Goal: Task Accomplishment & Management: Use online tool/utility

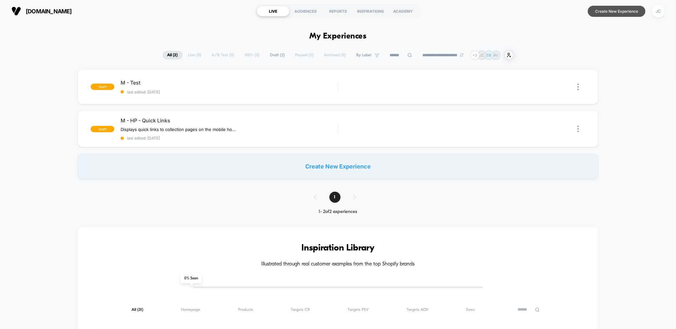
click at [617, 13] on button "Create New Experience" at bounding box center [616, 11] width 58 height 11
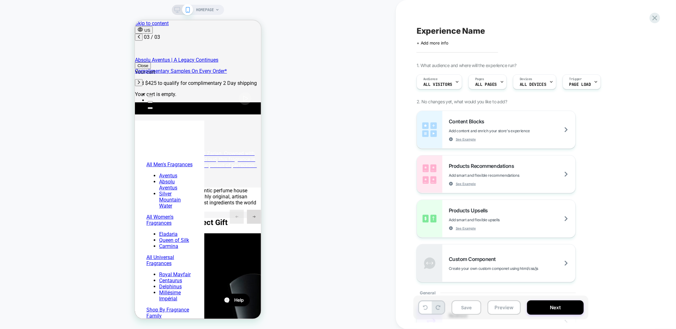
scroll to position [0, 202]
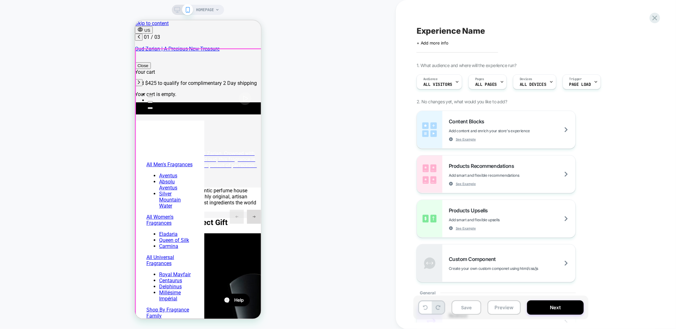
click at [197, 97] on div "Your cart is empty." at bounding box center [198, 94] width 126 height 6
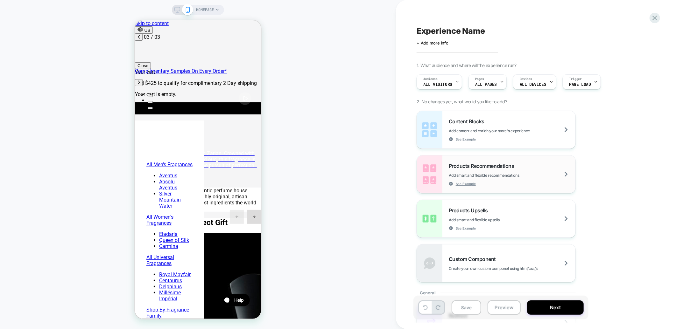
scroll to position [0, 202]
drag, startPoint x: 503, startPoint y: 173, endPoint x: 507, endPoint y: 166, distance: 7.8
click at [507, 166] on div "Products Recommendations Add smart and flexible recommendations See Example" at bounding box center [511, 174] width 127 height 23
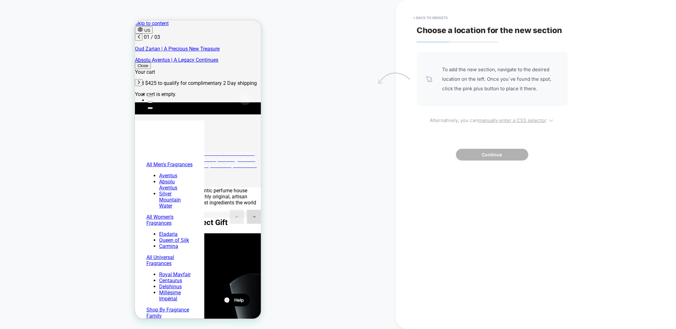
scroll to position [0, 0]
click at [427, 17] on button "< Back to widgets" at bounding box center [430, 18] width 41 height 10
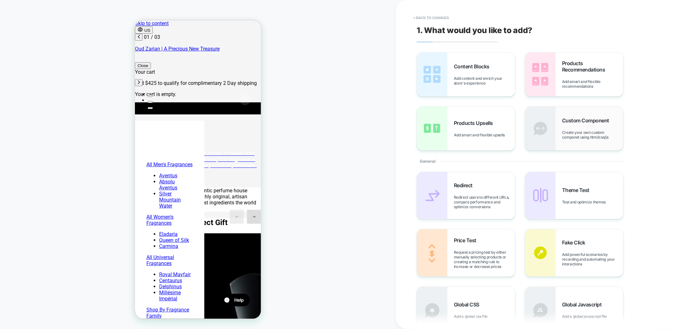
click at [558, 121] on div "Custom Component Create your own custom componet using html/css/js" at bounding box center [574, 129] width 98 height 44
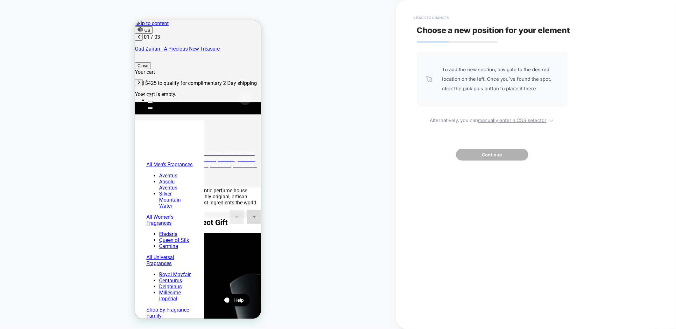
click at [424, 17] on button "< Back to changes" at bounding box center [431, 18] width 42 height 10
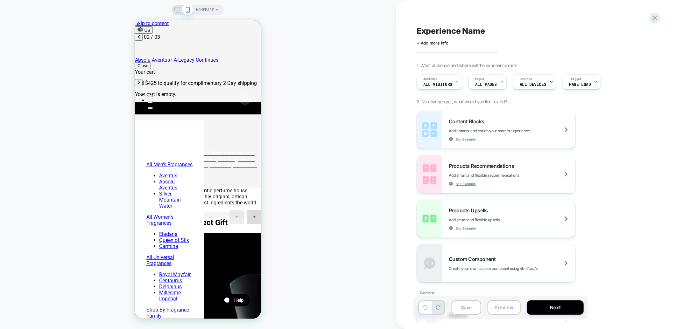
scroll to position [0, 101]
click at [484, 254] on div "Custom Component Create your own custom componet using html/css/js" at bounding box center [496, 264] width 158 height 38
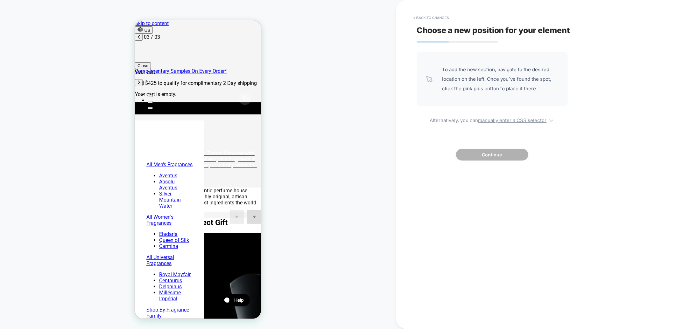
scroll to position [0, 202]
click at [430, 19] on button "< Back to changes" at bounding box center [431, 18] width 42 height 10
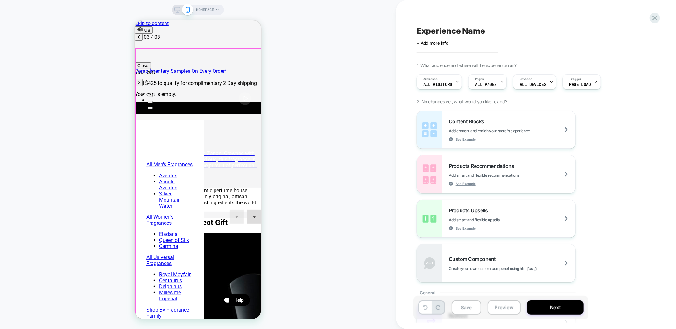
drag, startPoint x: 616, startPoint y: 278, endPoint x: 181, endPoint y: 135, distance: 457.7
click at [209, 97] on div "Your cart is empty." at bounding box center [198, 94] width 126 height 6
click at [205, 97] on div "Your cart is empty." at bounding box center [198, 94] width 126 height 6
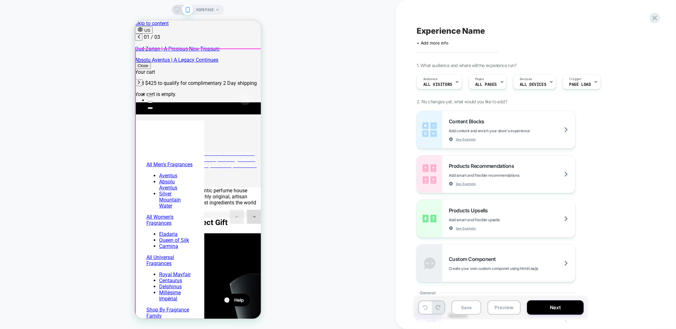
click at [205, 97] on div "Your cart is empty." at bounding box center [198, 94] width 126 height 6
drag, startPoint x: 583, startPoint y: 283, endPoint x: 178, endPoint y: 111, distance: 440.4
click at [461, 265] on div "Custom Component Create your own custom componet using html/css/js" at bounding box center [511, 263] width 127 height 15
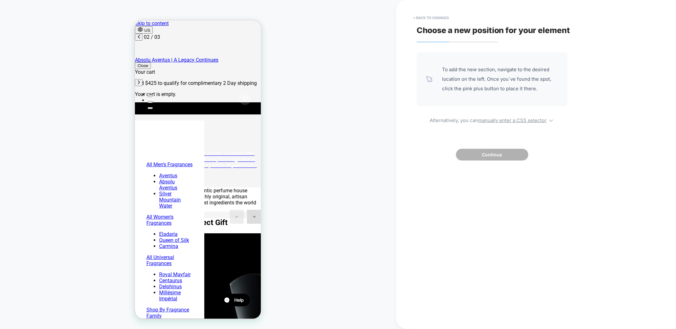
scroll to position [0, 101]
click at [419, 20] on button "< Back to changes" at bounding box center [431, 18] width 42 height 10
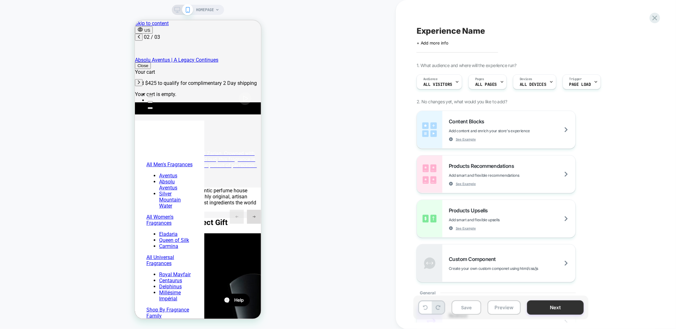
click at [550, 308] on button "Next" at bounding box center [555, 308] width 57 height 14
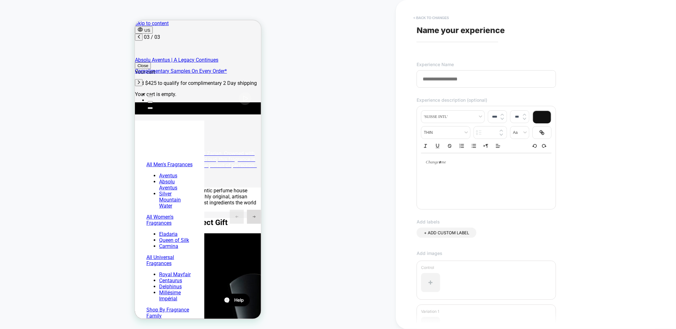
scroll to position [0, 72]
click at [428, 13] on button "< Back to changes" at bounding box center [431, 18] width 42 height 10
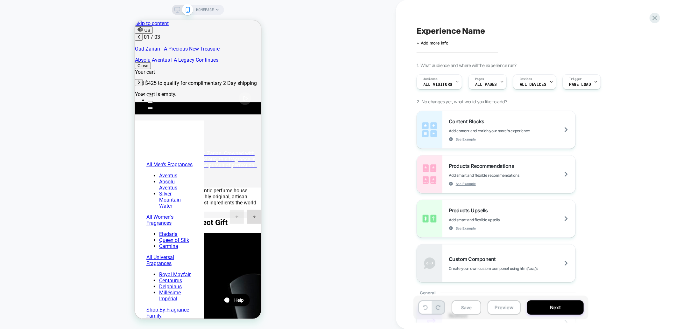
scroll to position [0, 0]
click at [438, 83] on span "All Visitors" at bounding box center [437, 84] width 29 height 4
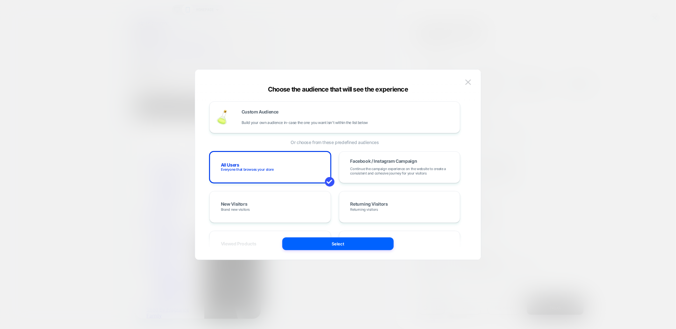
click at [444, 55] on div at bounding box center [338, 164] width 676 height 329
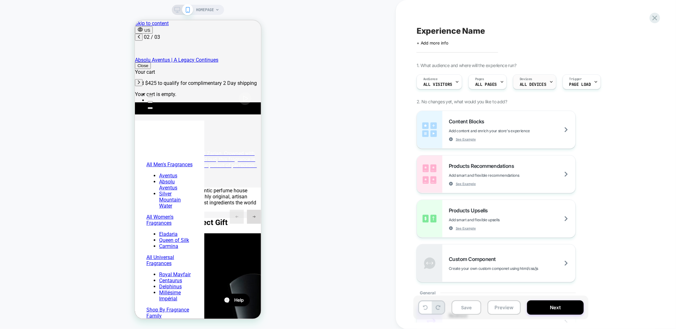
scroll to position [0, 101]
click at [574, 82] on span "Page Load" at bounding box center [580, 84] width 22 height 4
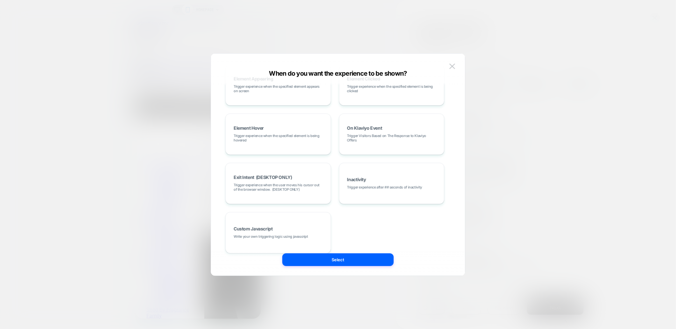
scroll to position [0, 202]
click at [520, 148] on div at bounding box center [338, 164] width 676 height 329
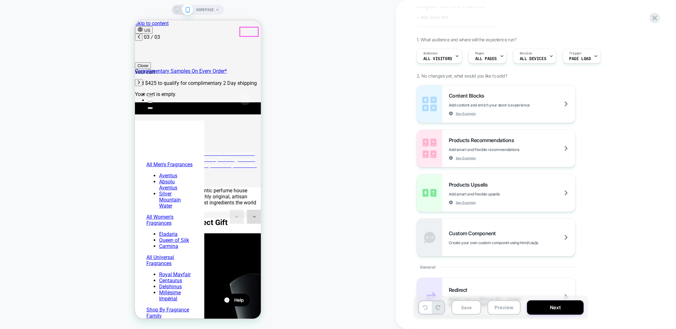
click at [150, 62] on button "Close" at bounding box center [143, 65] width 16 height 7
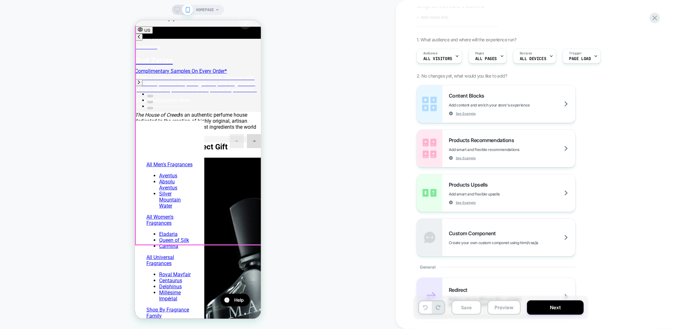
scroll to position [177, 0]
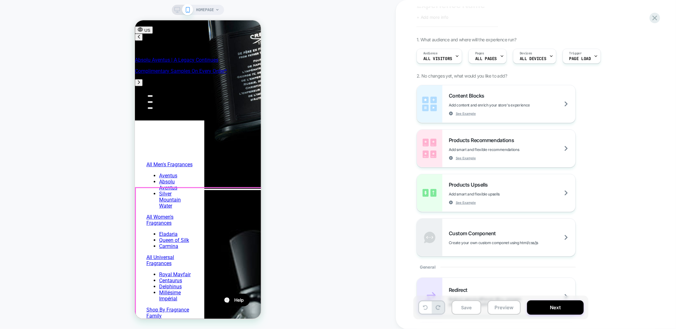
scroll to position [389, 0]
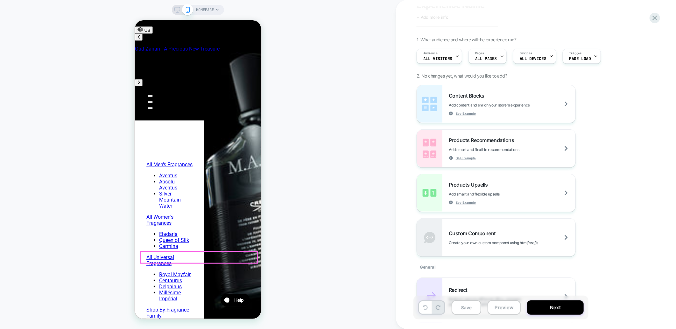
click at [179, 11] on rect at bounding box center [177, 8] width 5 height 3
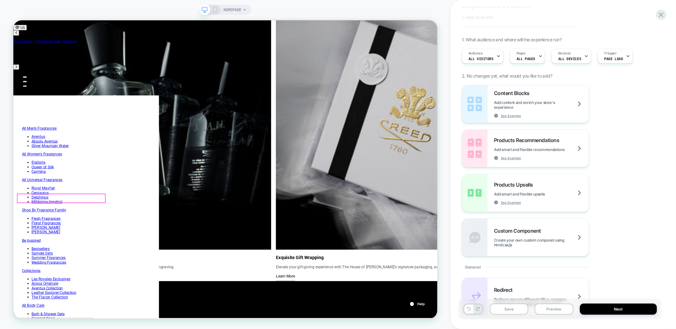
click at [230, 11] on span "HOMEPAGE" at bounding box center [232, 10] width 18 height 10
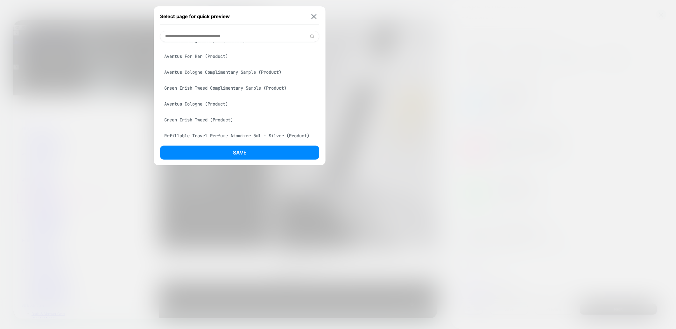
click at [226, 35] on input at bounding box center [239, 36] width 159 height 11
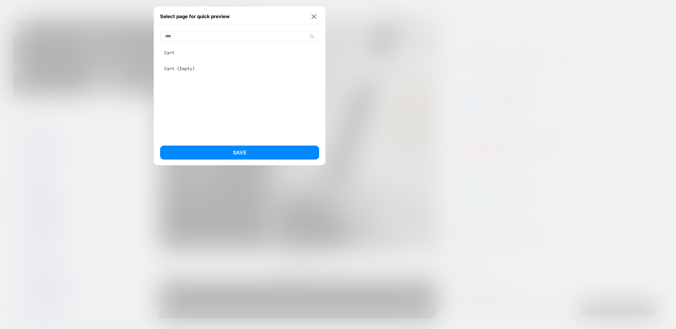
type input "****"
click at [210, 50] on div "Cart" at bounding box center [239, 53] width 159 height 12
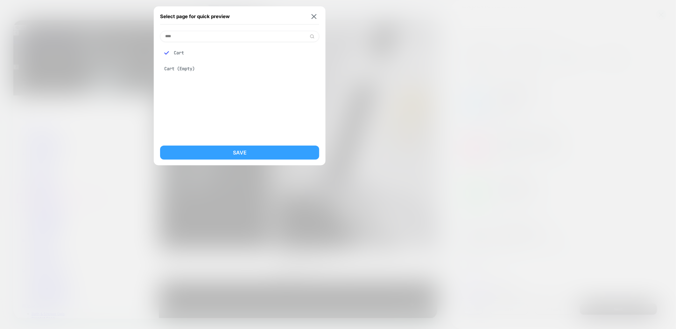
click at [249, 149] on button "Save" at bounding box center [239, 153] width 159 height 14
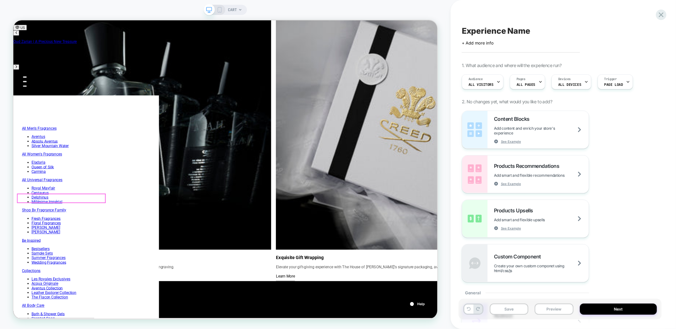
click at [220, 10] on icon at bounding box center [220, 10] width 6 height 6
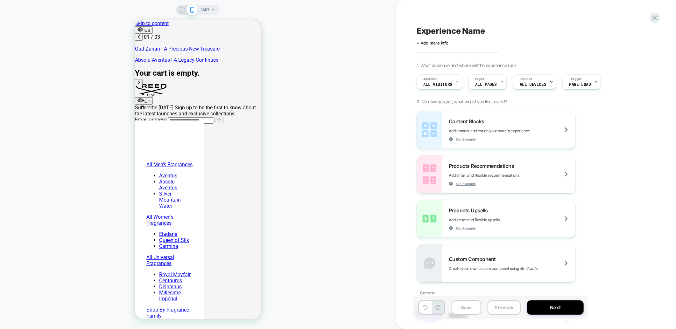
click at [207, 11] on span "CART" at bounding box center [204, 10] width 9 height 10
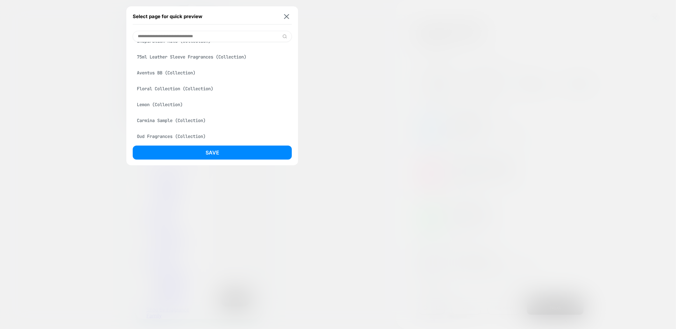
scroll to position [141, 0]
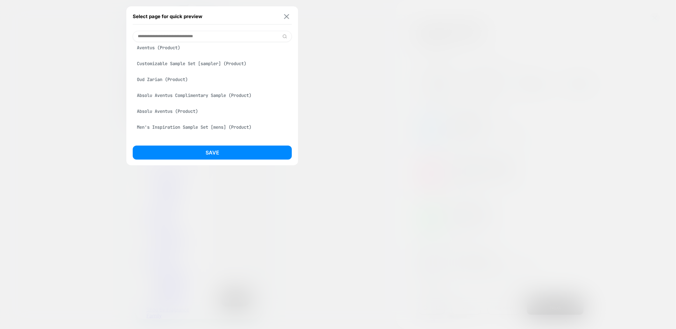
click at [284, 16] on img at bounding box center [286, 16] width 5 height 5
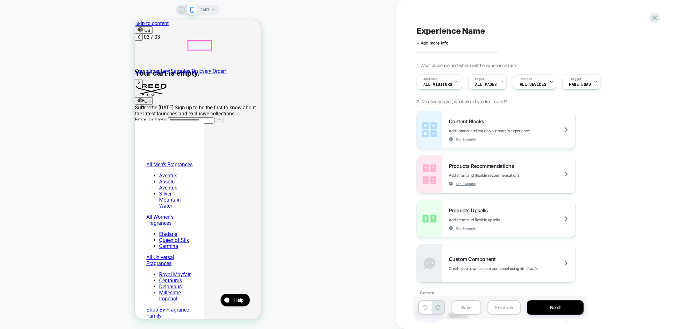
click at [202, 6] on span "CART" at bounding box center [204, 10] width 9 height 10
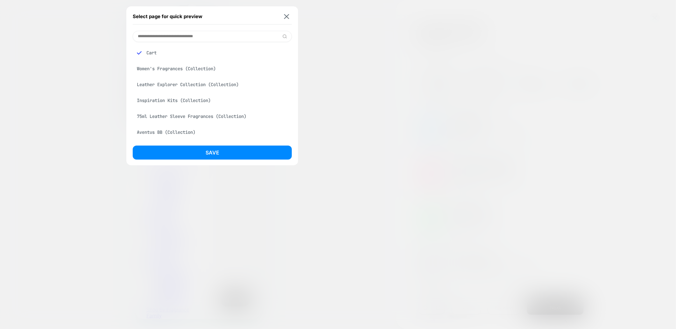
click at [201, 39] on input at bounding box center [212, 36] width 159 height 11
type input "****"
click at [195, 54] on div "Homepage" at bounding box center [212, 53] width 159 height 12
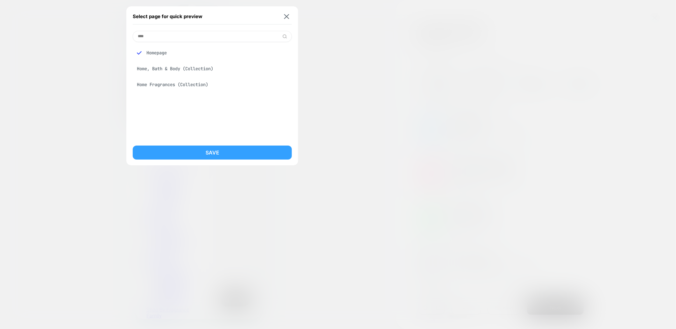
click at [205, 149] on button "Save" at bounding box center [212, 153] width 159 height 14
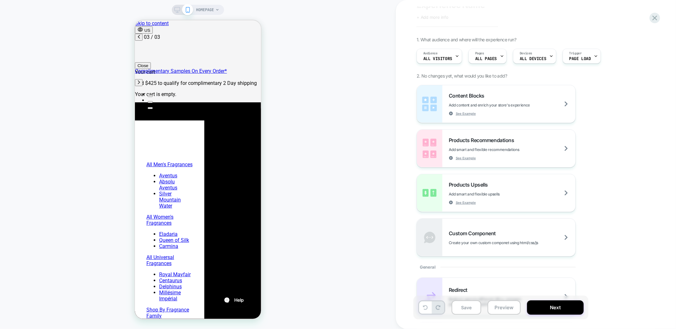
scroll to position [8, 0]
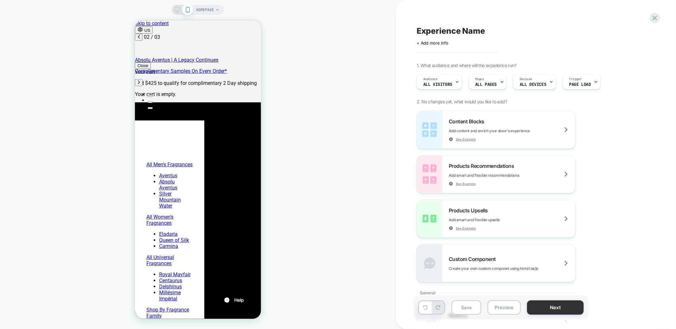
click at [547, 305] on button "Next" at bounding box center [555, 308] width 57 height 14
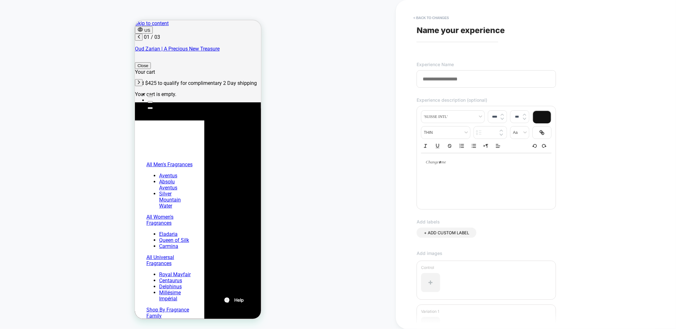
click at [450, 81] on input at bounding box center [485, 78] width 139 height 17
click at [430, 17] on button "< Back to changes" at bounding box center [431, 18] width 42 height 10
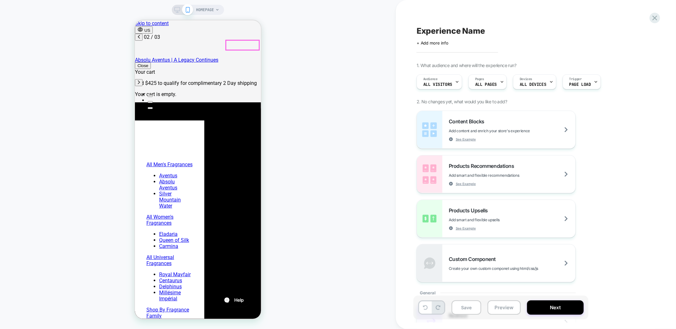
click at [428, 79] on span "Audience" at bounding box center [430, 79] width 14 height 4
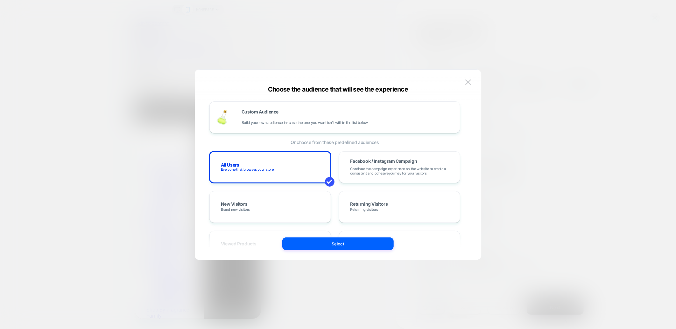
click at [503, 83] on div at bounding box center [338, 164] width 676 height 329
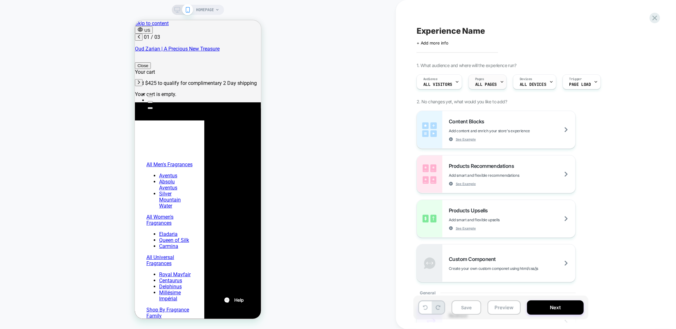
click at [501, 81] on icon at bounding box center [502, 81] width 2 height 1
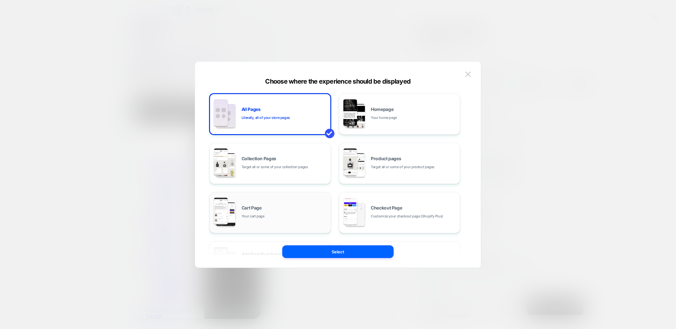
click at [294, 201] on div "Cart Page Your cart page" at bounding box center [270, 212] width 115 height 35
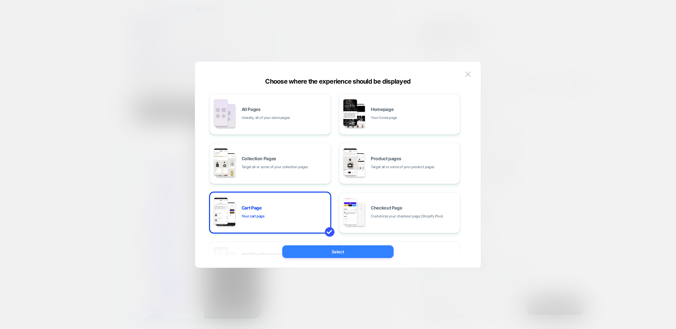
click at [320, 249] on button "Select" at bounding box center [337, 252] width 111 height 13
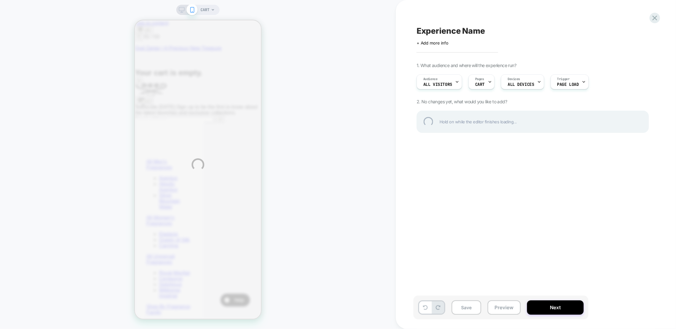
scroll to position [0, 0]
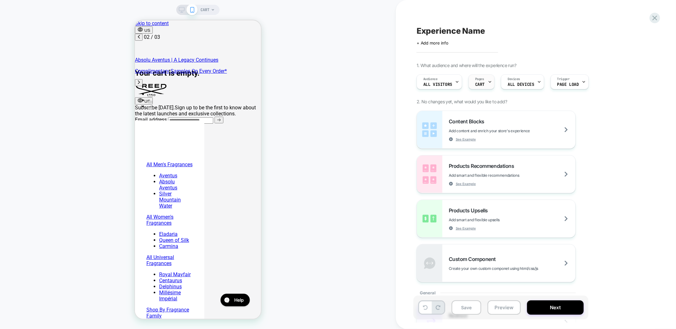
click at [488, 85] on div at bounding box center [490, 82] width 4 height 14
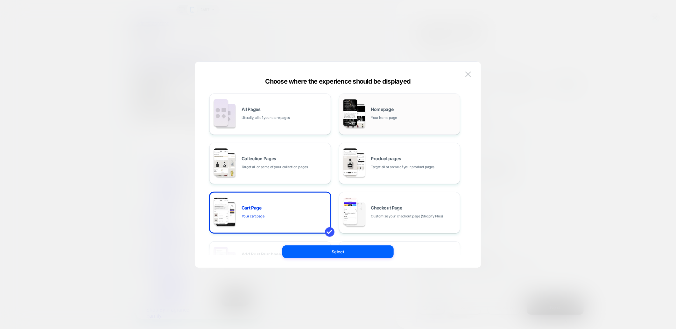
click at [401, 102] on div "Homepage Your home page" at bounding box center [399, 114] width 115 height 35
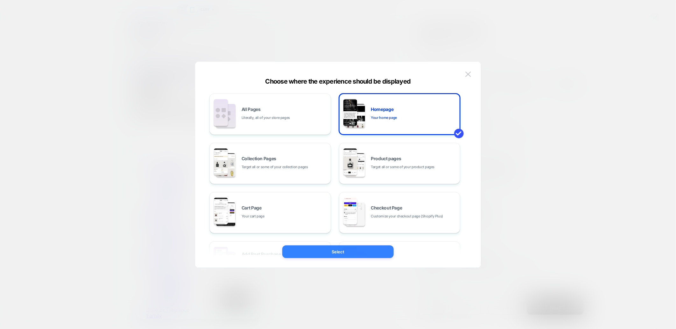
click at [340, 255] on button "Select" at bounding box center [337, 252] width 111 height 13
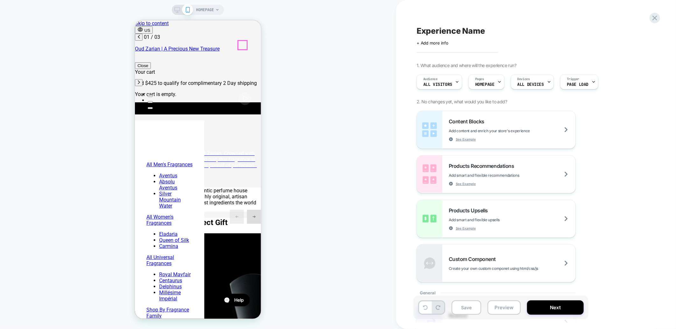
click at [489, 258] on span "Custom Component" at bounding box center [473, 259] width 50 height 6
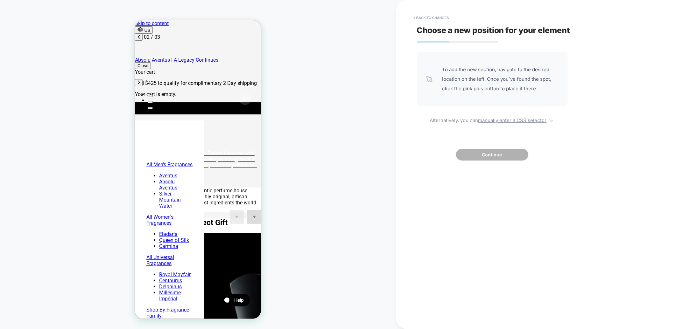
scroll to position [0, 101]
click at [550, 121] on icon at bounding box center [551, 120] width 6 height 6
select select "*******"
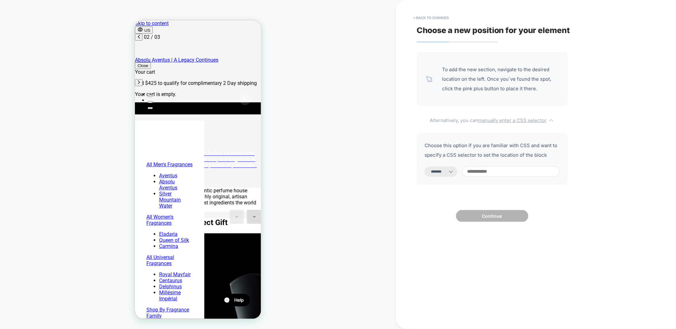
click at [550, 121] on icon at bounding box center [551, 120] width 6 height 6
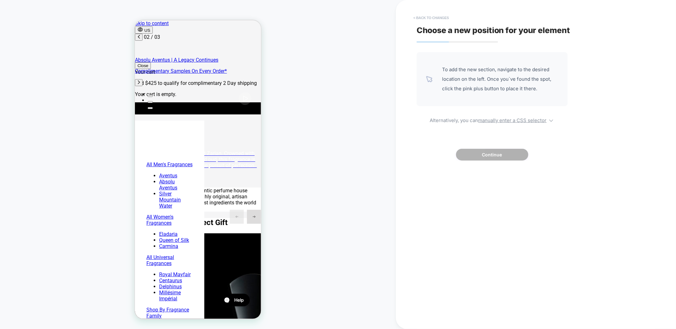
click at [426, 15] on button "< Back to changes" at bounding box center [431, 18] width 42 height 10
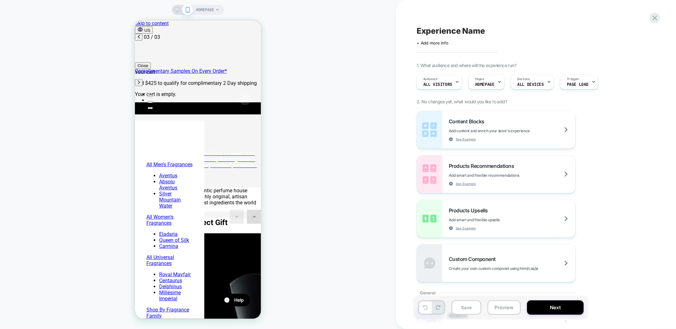
scroll to position [0, 202]
click at [481, 261] on span "Custom Component" at bounding box center [473, 259] width 50 height 6
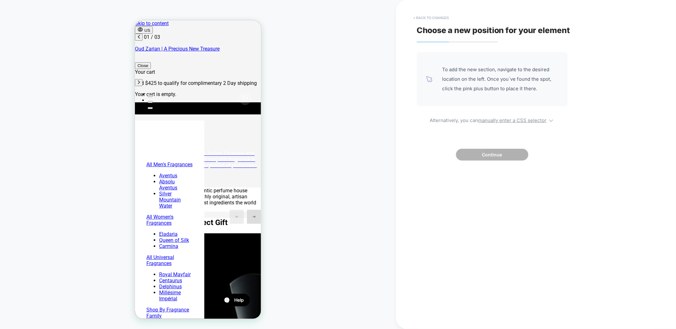
click at [416, 17] on button "< Back to changes" at bounding box center [431, 18] width 42 height 10
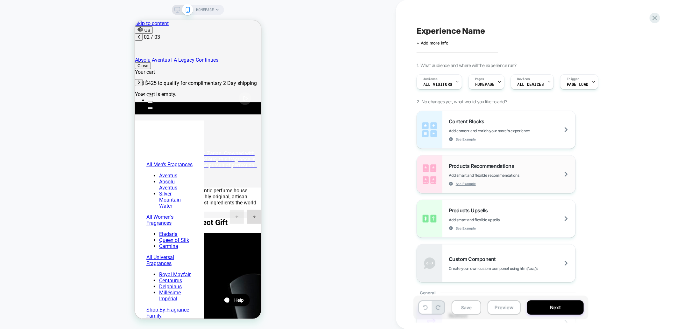
scroll to position [0, 101]
click at [652, 18] on icon at bounding box center [654, 18] width 9 height 9
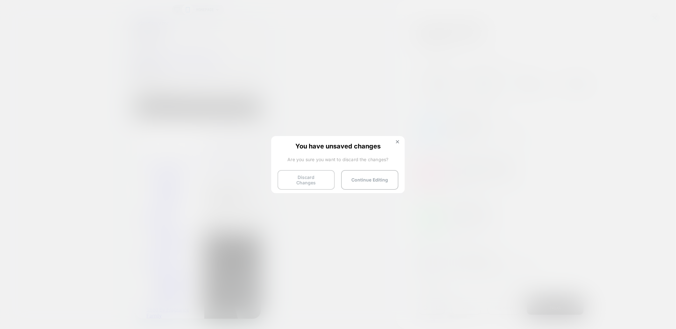
click at [326, 179] on button "Discard Changes" at bounding box center [305, 180] width 57 height 20
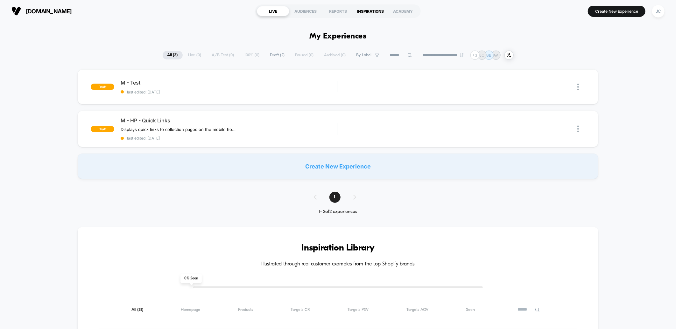
click at [373, 11] on div "INSPIRATIONS" at bounding box center [370, 11] width 32 height 10
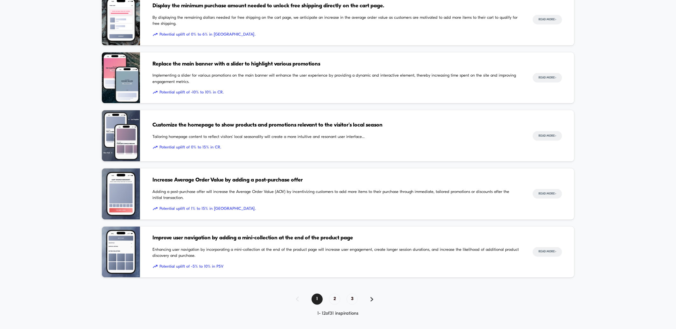
scroll to position [535, 0]
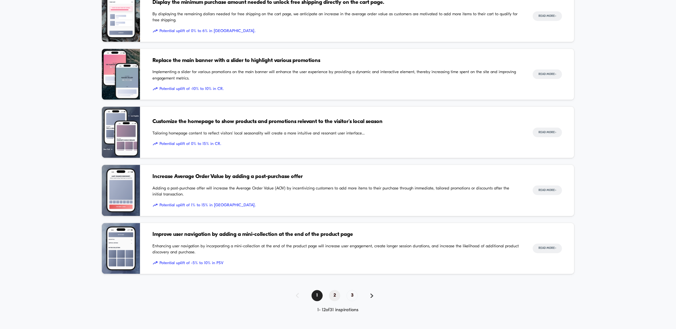
click at [329, 297] on span "2" at bounding box center [334, 295] width 11 height 11
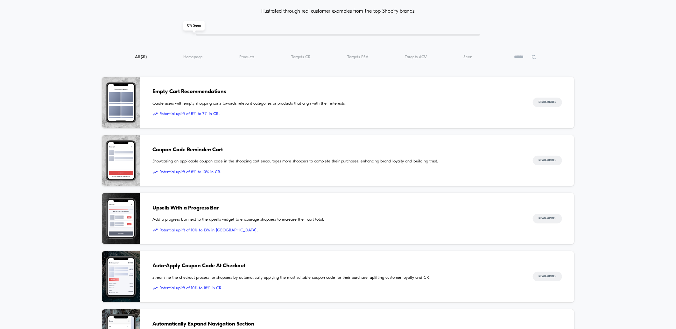
scroll to position [40, 0]
drag, startPoint x: 224, startPoint y: 93, endPoint x: 549, endPoint y: 103, distance: 324.9
click at [549, 103] on button "Read More >" at bounding box center [546, 103] width 29 height 10
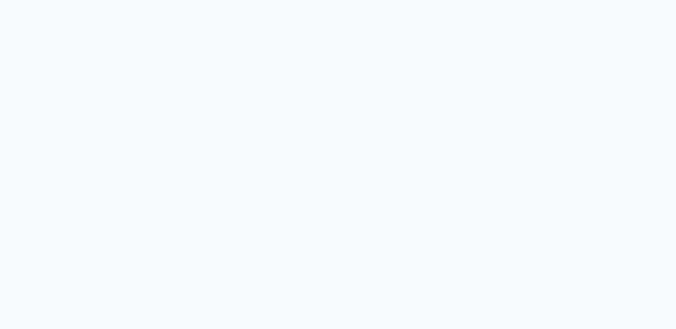
scroll to position [3534, 0]
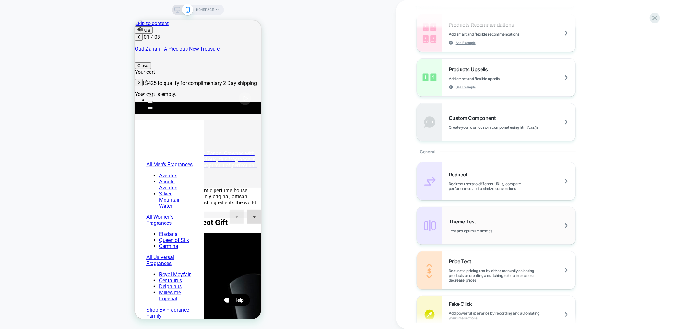
click at [500, 217] on div "Theme Test Test and optimize themes" at bounding box center [496, 226] width 158 height 38
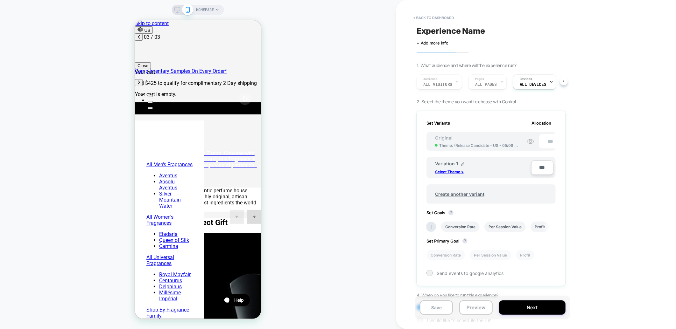
scroll to position [0, 202]
click at [432, 20] on button "< back to dashboard" at bounding box center [433, 18] width 47 height 10
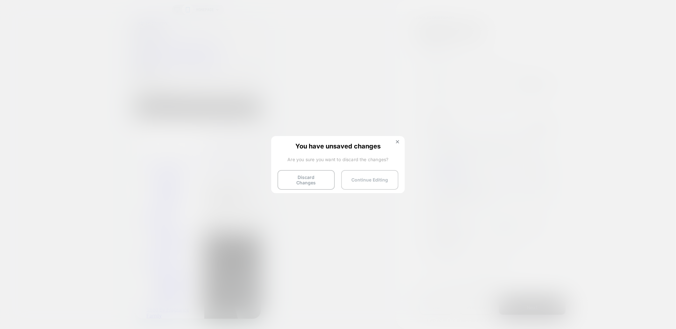
scroll to position [0, 0]
click at [328, 178] on button "Discard Changes" at bounding box center [305, 180] width 57 height 20
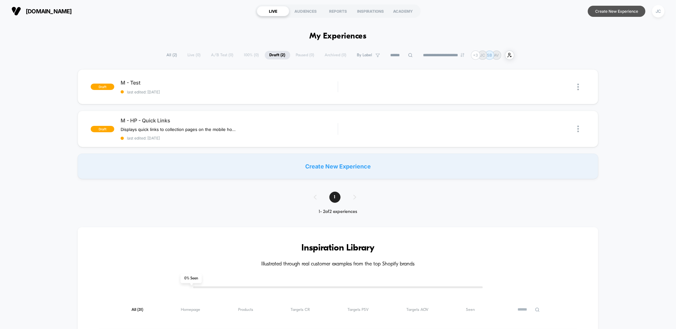
click at [615, 15] on button "Create New Experience" at bounding box center [616, 11] width 58 height 11
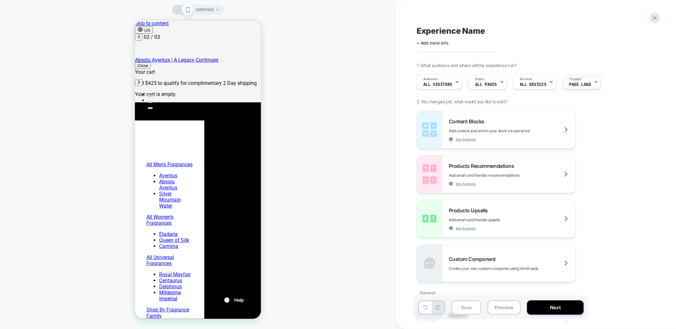
click at [577, 84] on span "Page Load" at bounding box center [580, 84] width 22 height 4
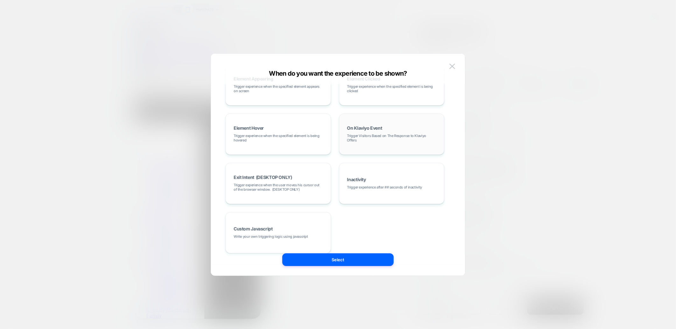
scroll to position [0, 101]
click at [452, 66] on img at bounding box center [452, 66] width 6 height 5
